Goal: Task Accomplishment & Management: Manage account settings

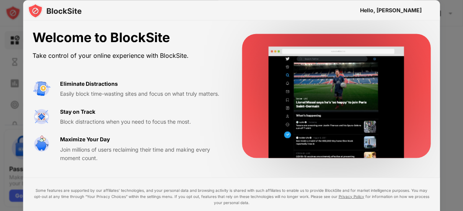
click at [0, 39] on div at bounding box center [231, 105] width 463 height 211
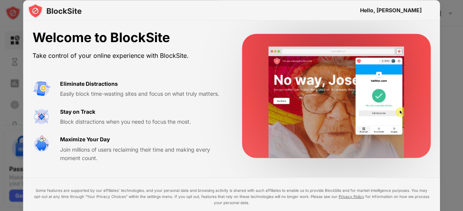
click at [106, 110] on div "Stay on Track Block distractions when you need to focus the most." at bounding box center [142, 116] width 164 height 19
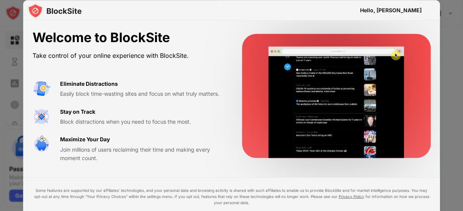
click at [398, 9] on div "Hello, [PERSON_NAME]" at bounding box center [391, 10] width 62 height 6
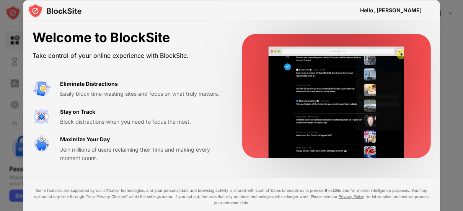
click at [266, 14] on div "Hello, [PERSON_NAME]" at bounding box center [231, 10] width 417 height 21
